Goal: Task Accomplishment & Management: Manage account settings

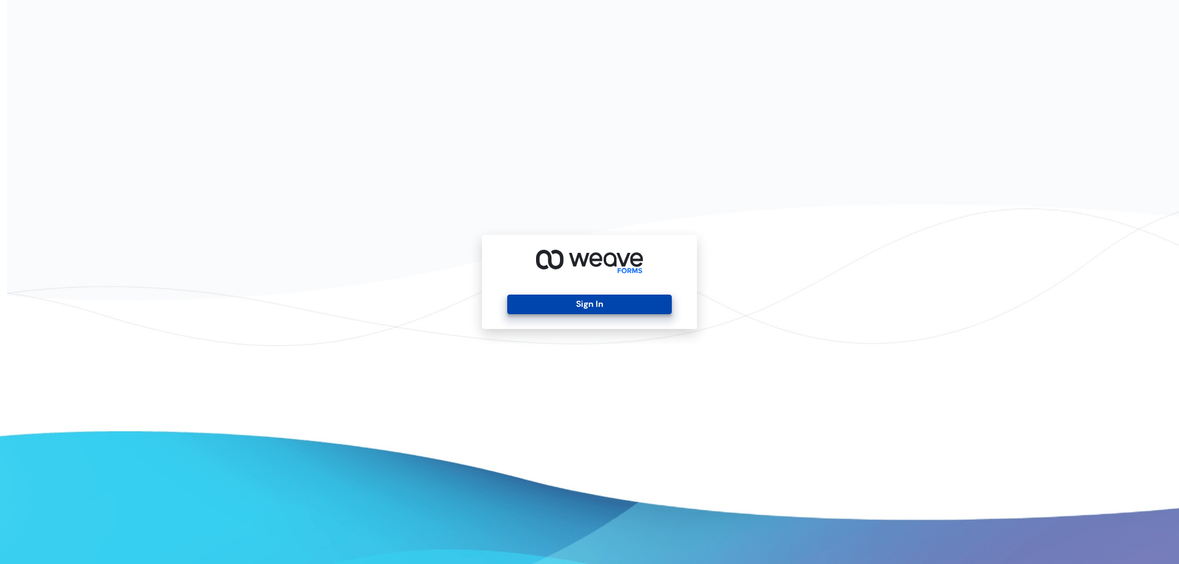
click at [563, 311] on button "Sign In" at bounding box center [589, 305] width 164 height 20
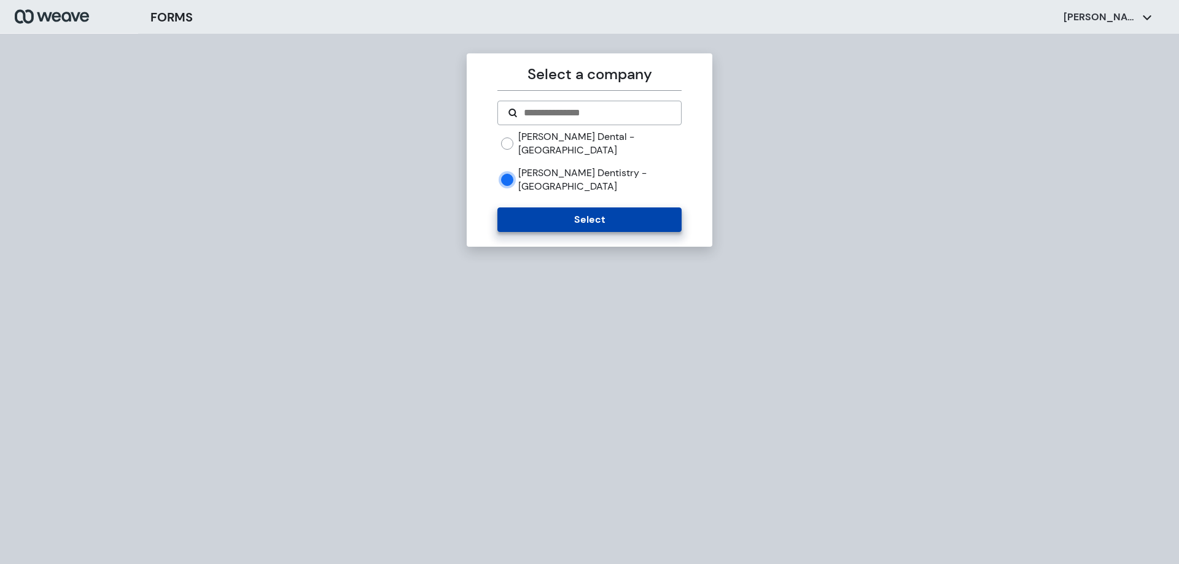
click at [529, 208] on button "Select" at bounding box center [589, 220] width 184 height 25
